Goal: Task Accomplishment & Management: Manage account settings

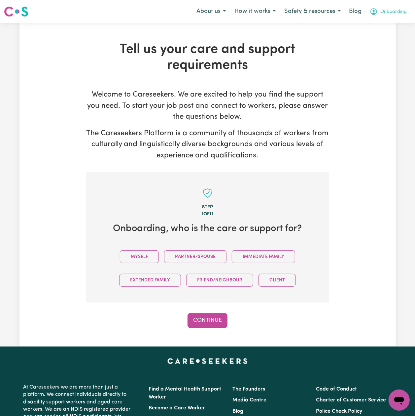
click at [391, 14] on span "Onboarding" at bounding box center [393, 11] width 26 height 7
click at [380, 40] on link "Logout" at bounding box center [385, 38] width 52 height 13
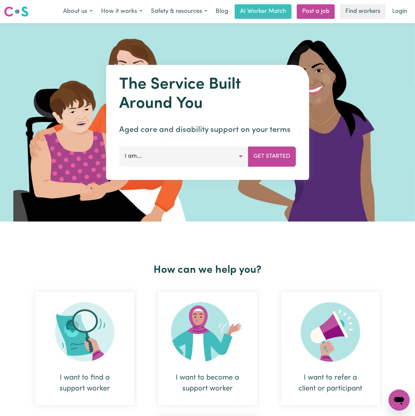
click at [413, 16] on div "Menu About us How it works Safety & resources Blog AI Worker Match Post a job F…" at bounding box center [207, 11] width 415 height 15
click at [403, 13] on link "Login" at bounding box center [399, 11] width 23 height 15
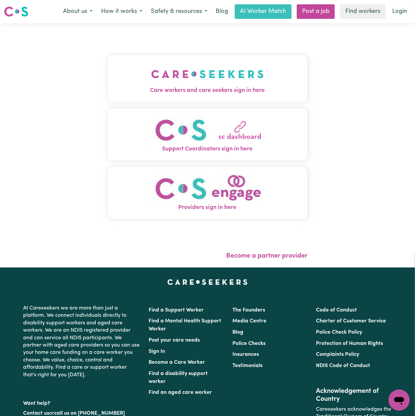
click at [108, 52] on div "Care workers and care seekers sign in here Support Coordinators sign in here Pr…" at bounding box center [208, 140] width 200 height 208
click at [97, 86] on div "Care workers and care seekers sign in here Support Coordinators sign in here Pr…" at bounding box center [207, 145] width 415 height 244
click at [146, 86] on button "Care workers and care seekers sign in here" at bounding box center [208, 78] width 200 height 46
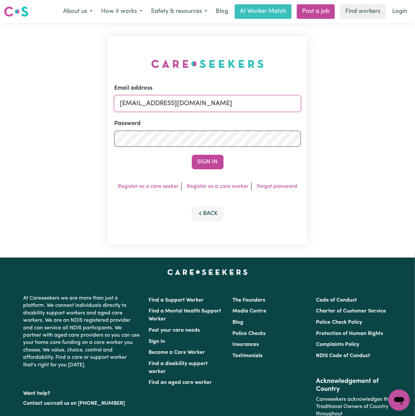
drag, startPoint x: 153, startPoint y: 101, endPoint x: 153, endPoint y: 105, distance: 4.0
click at [153, 101] on input "[EMAIL_ADDRESS][DOMAIN_NAME]" at bounding box center [207, 103] width 187 height 16
drag, startPoint x: 156, startPoint y: 102, endPoint x: 286, endPoint y: 116, distance: 130.5
click at [286, 116] on form "Email address Superuser~[EMAIL_ADDRESS][DOMAIN_NAME] Password Sign In" at bounding box center [207, 126] width 187 height 85
type input "[EMAIL_ADDRESS][DOMAIN_NAME]"
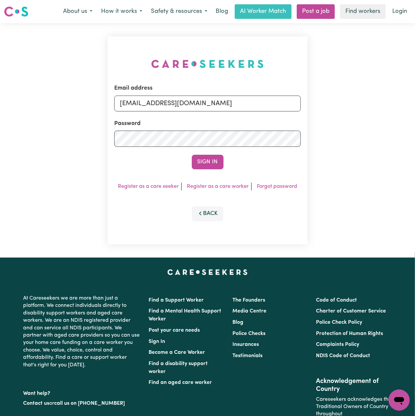
click at [192, 155] on button "Sign In" at bounding box center [208, 162] width 32 height 15
